Goal: Information Seeking & Learning: Compare options

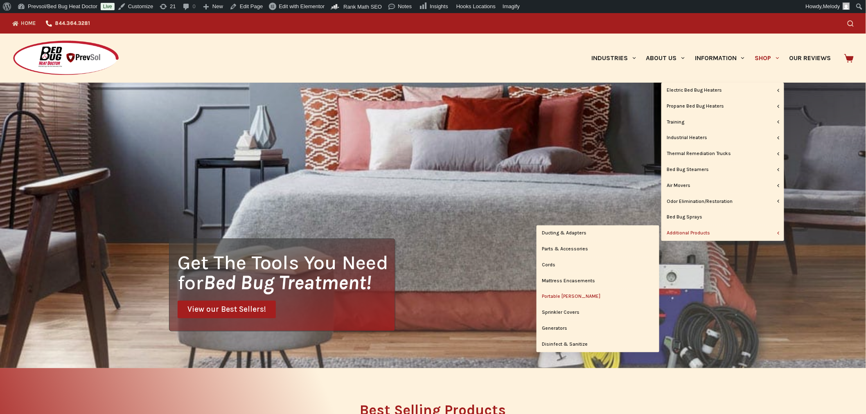
click at [565, 297] on link "Portable [PERSON_NAME]" at bounding box center [597, 297] width 123 height 16
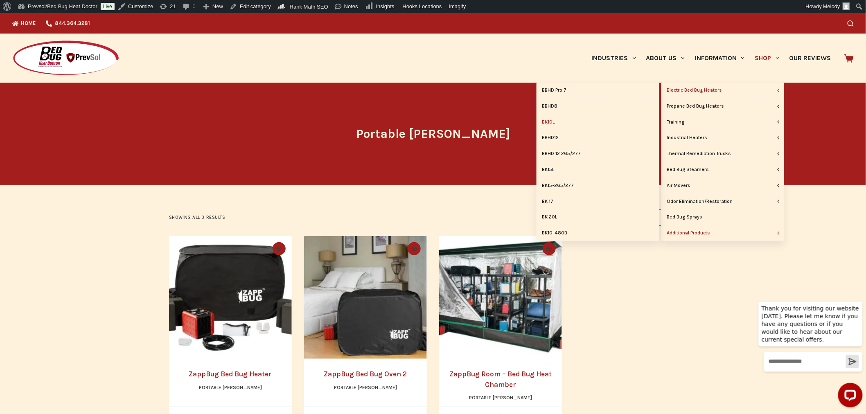
click at [553, 121] on link "BK10L" at bounding box center [597, 123] width 123 height 16
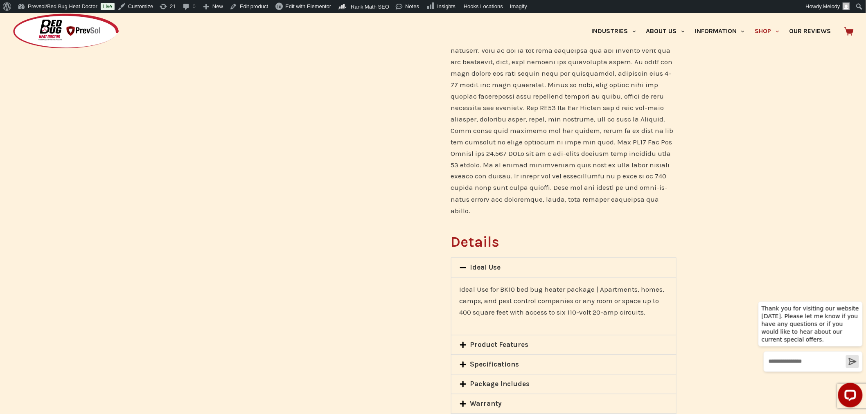
scroll to position [481, 0]
click at [252, 3] on link "Edit product" at bounding box center [248, 6] width 45 height 13
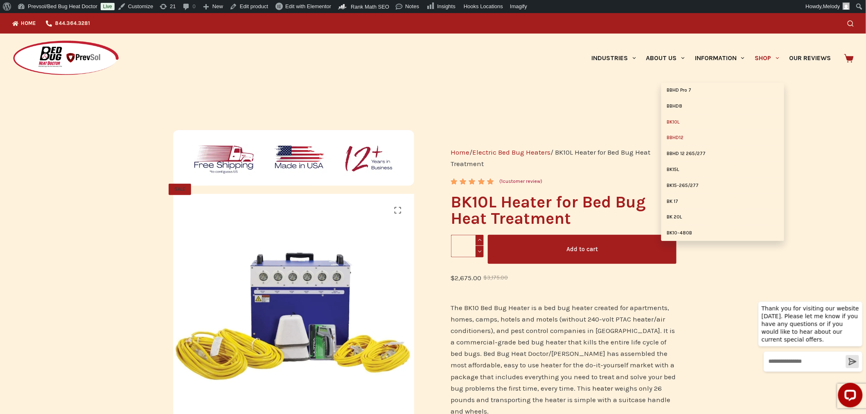
click at [674, 135] on link "BBHD12" at bounding box center [722, 138] width 123 height 16
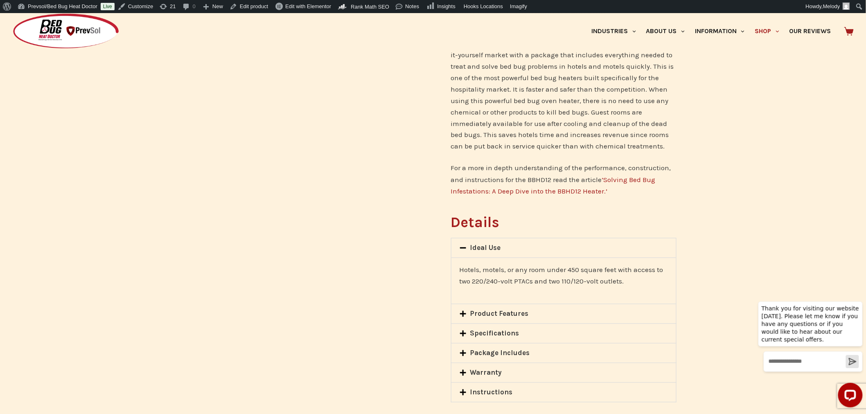
scroll to position [518, 0]
click at [248, 7] on link "Edit product" at bounding box center [248, 6] width 45 height 13
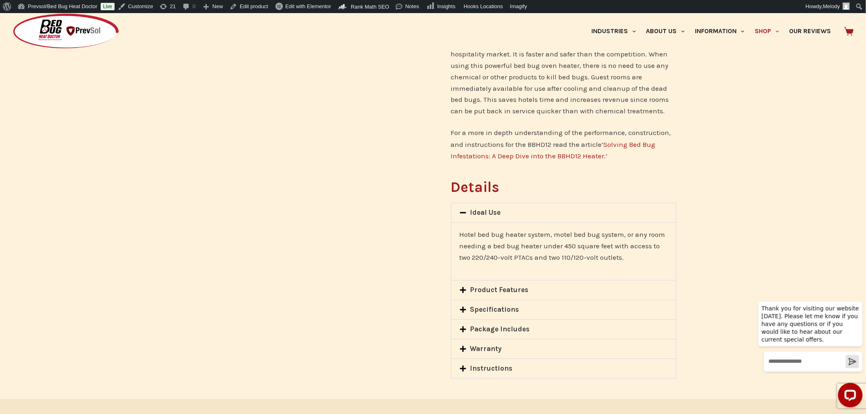
scroll to position [553, 0]
